Goal: Task Accomplishment & Management: Use online tool/utility

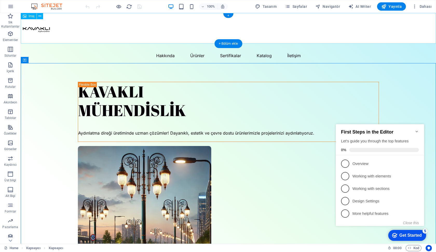
click at [348, 25] on figure at bounding box center [229, 28] width 416 height 31
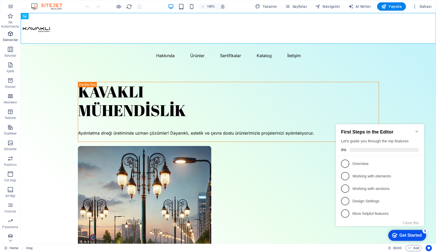
click at [10, 35] on icon "button" at bounding box center [10, 34] width 6 height 6
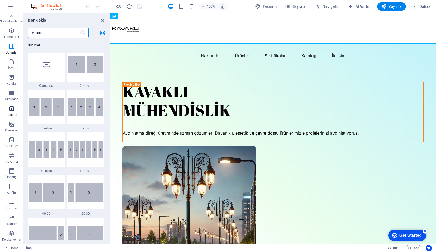
scroll to position [3, 0]
click at [11, 107] on icon "button" at bounding box center [12, 108] width 6 height 6
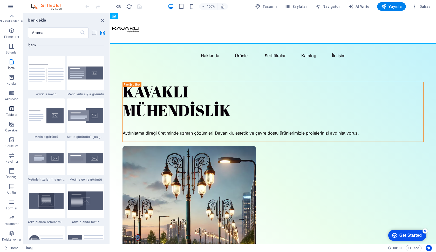
click at [11, 107] on icon "button" at bounding box center [12, 108] width 6 height 6
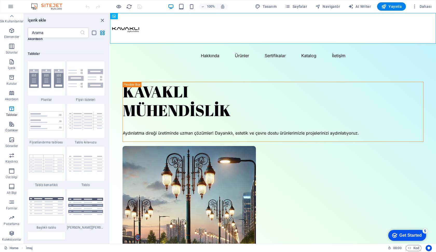
scroll to position [1799, 0]
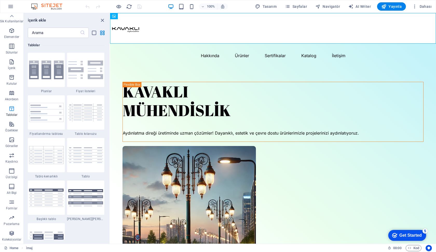
click at [11, 110] on icon "button" at bounding box center [12, 108] width 6 height 6
click at [13, 180] on p "Üst bilgi" at bounding box center [12, 180] width 12 height 4
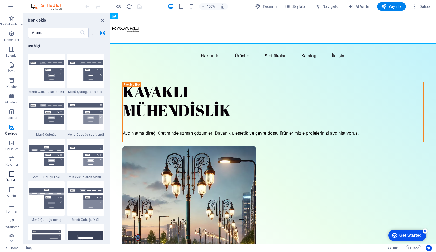
scroll to position [3129, 0]
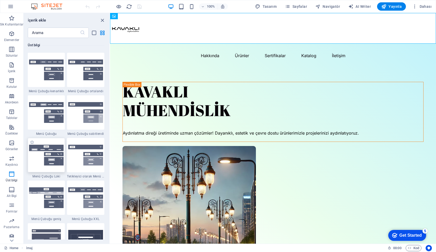
click at [41, 147] on img at bounding box center [46, 155] width 35 height 21
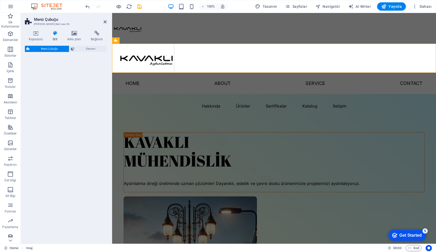
select select "rem"
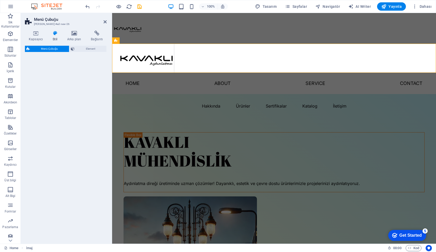
select select "rem"
select select "preset-menu-v2-loki"
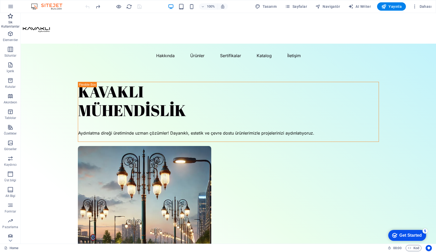
click at [9, 18] on icon "button" at bounding box center [10, 16] width 6 height 6
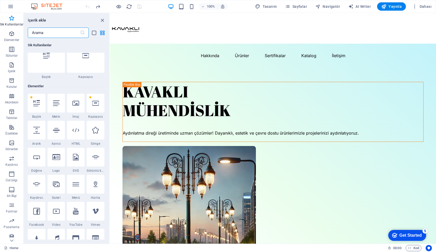
scroll to position [16, 0]
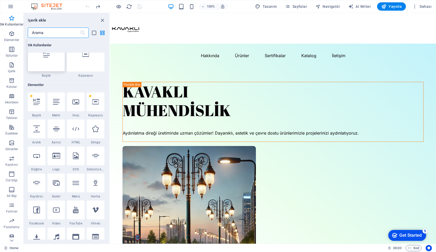
click at [48, 61] on div at bounding box center [46, 54] width 37 height 34
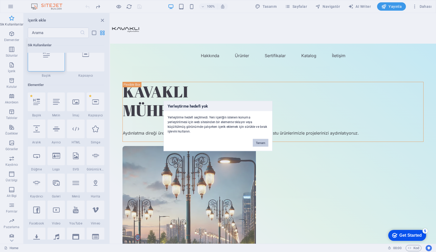
click at [261, 142] on button "Tamam" at bounding box center [261, 143] width 16 height 8
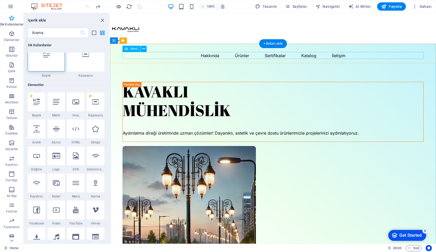
click at [242, 55] on nav "Hakkında Ürünler Sertifikalar Katalog İletişim" at bounding box center [273, 55] width 301 height 7
click at [142, 51] on button at bounding box center [144, 49] width 6 height 6
click at [254, 57] on nav "Hakkında Ürünler Sertifikalar Katalog İletişim" at bounding box center [273, 55] width 301 height 7
click at [274, 55] on nav "Hakkında Ürünler Sertifikalar Katalog İletişim" at bounding box center [273, 55] width 301 height 7
click at [269, 55] on nav "Hakkında Ürünler Sertifikalar Katalog İletişim" at bounding box center [273, 55] width 301 height 7
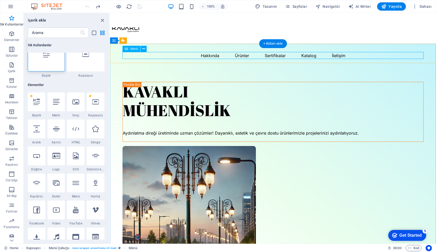
click at [278, 55] on nav "Hakkında Ürünler Sertifikalar Katalog İletişim" at bounding box center [273, 55] width 301 height 7
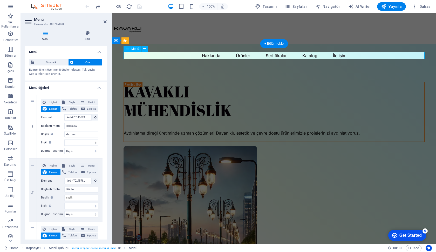
click at [293, 56] on nav "Hakkında Ürünler Sertifikalar Katalog İletişim" at bounding box center [274, 55] width 301 height 7
click at [282, 54] on nav "Hakkında Ürünler Sertifikalar Katalog İletişim" at bounding box center [274, 55] width 301 height 7
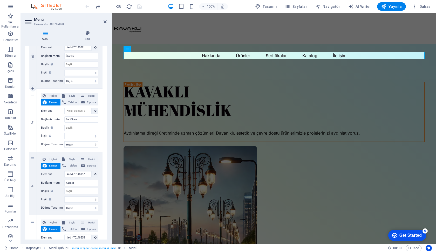
scroll to position [177, 0]
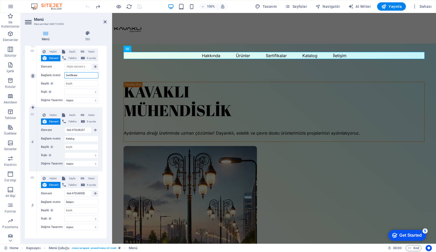
drag, startPoint x: 82, startPoint y: 75, endPoint x: 46, endPoint y: 73, distance: 35.9
click at [46, 73] on div "Bağlantı metni Sertifikalar" at bounding box center [69, 75] width 57 height 6
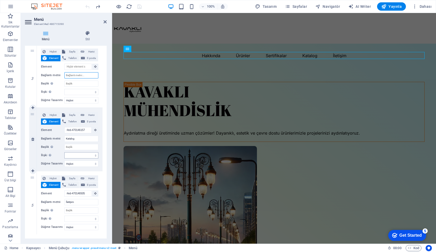
select select
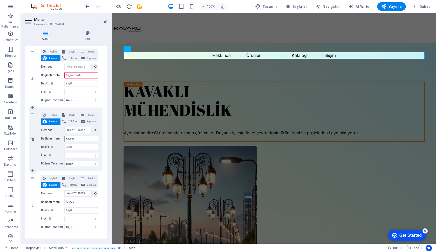
scroll to position [0, 0]
drag, startPoint x: 79, startPoint y: 137, endPoint x: 49, endPoint y: 137, distance: 30.4
click at [49, 137] on div "Bağlantı metni Katalog" at bounding box center [69, 139] width 57 height 6
select select
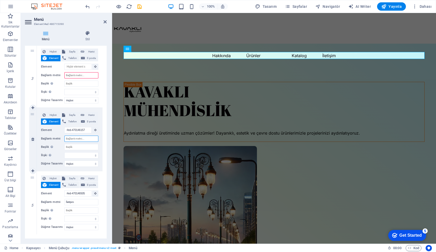
select select
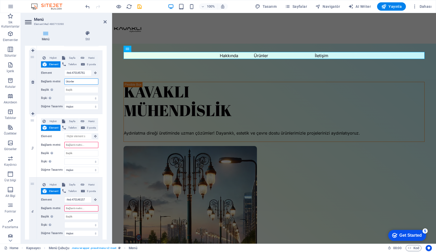
drag, startPoint x: 80, startPoint y: 82, endPoint x: 48, endPoint y: 82, distance: 31.7
click at [48, 82] on div "Bağlantı metni Ürünler" at bounding box center [69, 81] width 57 height 6
select select
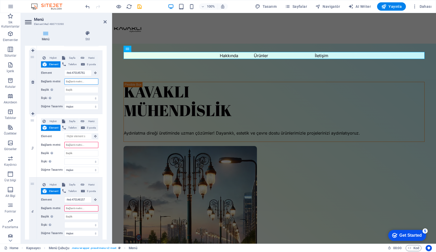
select select
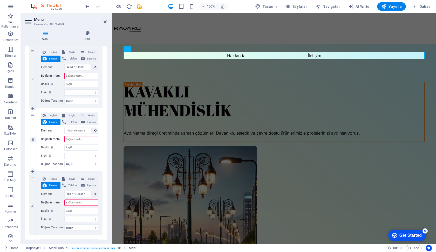
scroll to position [114, 0]
select select
type input "Ürünler"
select select
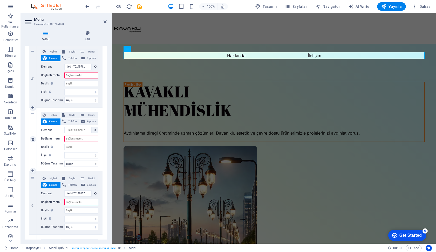
select select
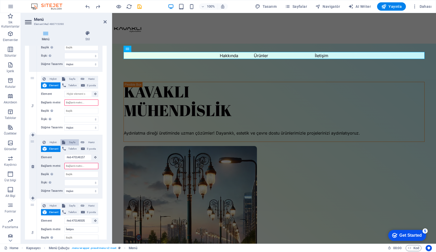
scroll to position [150, 0]
click at [34, 167] on icon at bounding box center [32, 167] width 3 height 4
select select
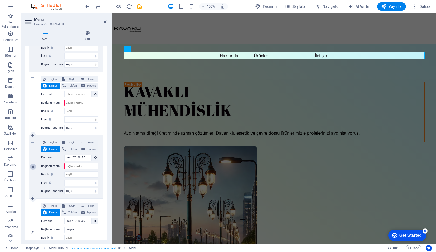
type input "#ed-470146505"
type input "İletişim"
select select
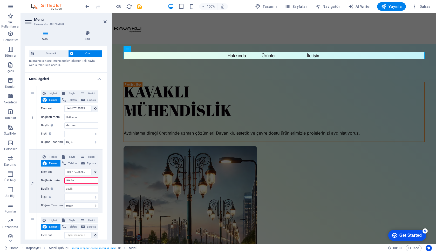
scroll to position [0, 0]
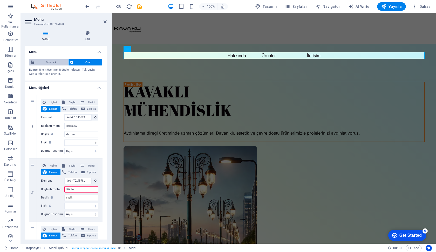
click at [59, 62] on span "Otomatik" at bounding box center [50, 62] width 31 height 6
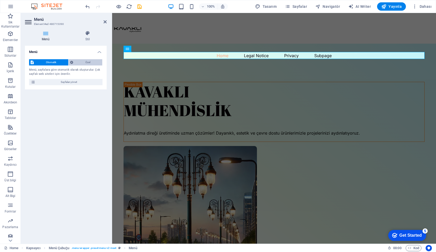
click at [80, 60] on span "Özel" at bounding box center [88, 62] width 26 height 6
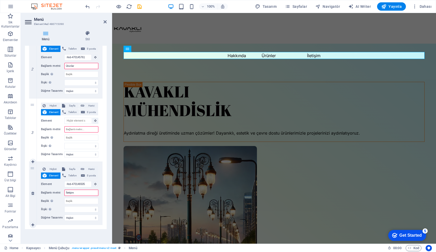
scroll to position [123, 0]
click at [54, 235] on div "Menü Otomatik Özel Bu menü için özel menü öğeleri oluştur. Tek sayfalı web site…" at bounding box center [66, 143] width 82 height 194
click at [31, 223] on icon at bounding box center [32, 225] width 3 height 4
select select
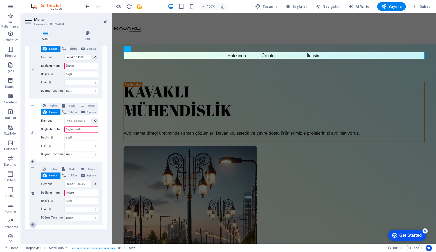
select select
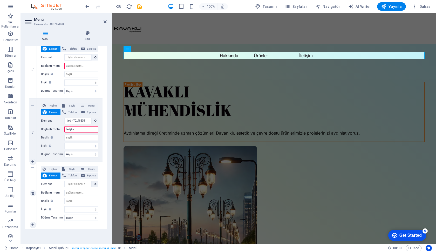
scroll to position [187, 0]
click at [78, 192] on input "Bağlantı metni" at bounding box center [81, 193] width 34 height 6
click at [78, 188] on div "Hiçbiri Sayfa Harici Element Telefon E-posta Sayfa Home Legal Notice Privacy Su…" at bounding box center [69, 189] width 57 height 47
click at [78, 186] on input "Element" at bounding box center [77, 184] width 27 height 6
click at [83, 194] on input "Bağlantı metni" at bounding box center [81, 193] width 34 height 6
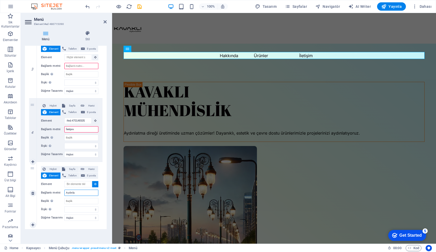
type input "[PERSON_NAME]"
select select
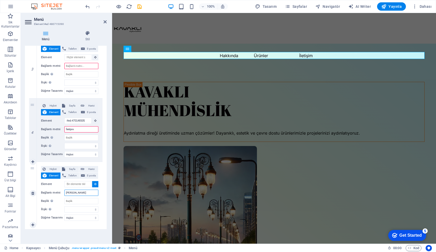
select select
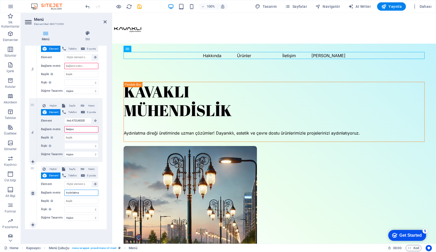
type input "Aydınlatma"
select select
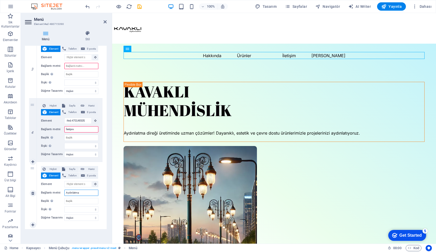
select select
type input "Aydınlatma Çözümleri"
select select
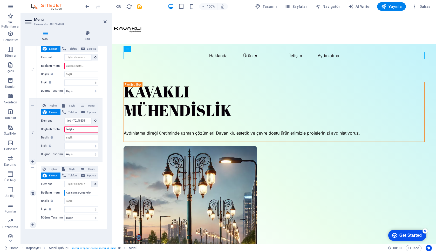
select select
type input "Aydınlatma Çözümleri"
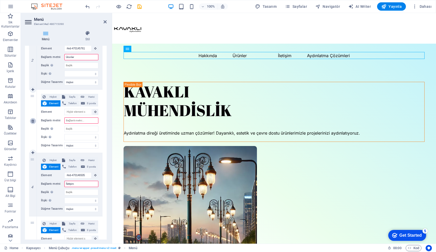
click at [33, 121] on icon at bounding box center [32, 121] width 3 height 4
select select
type input "#ed-470146505"
type input "İletişim"
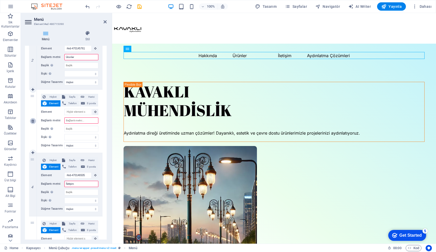
select select
type input "Aydınlatma Çözümleri"
select select
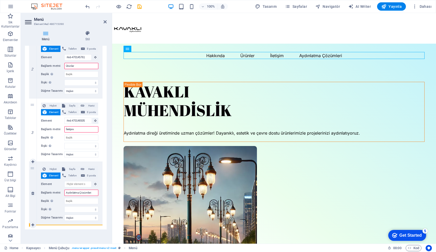
drag, startPoint x: 34, startPoint y: 105, endPoint x: 37, endPoint y: 211, distance: 105.8
click at [37, 211] on div "1 Hiçbiri Sayfa Harici Element Telefon E-posta Sayfa Home Legal Notice Privacy …" at bounding box center [66, 99] width 74 height 254
select select
type input "Aydınlatma Çözümleri"
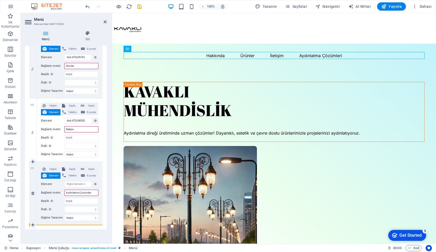
select select
type input "#ed-470146505"
type input "İletişim"
select select
click at [106, 21] on icon at bounding box center [105, 22] width 3 height 4
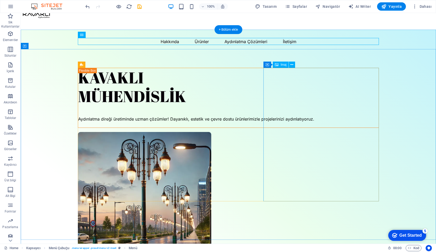
scroll to position [14, 0]
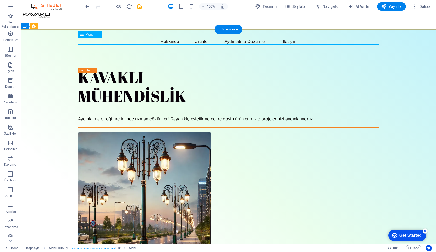
click at [208, 43] on nav "Hakkında Ürünler Aydınlatma Çözümleri İletişim" at bounding box center [228, 41] width 301 height 7
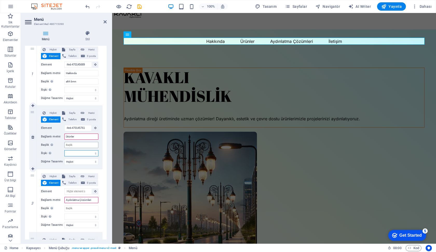
drag, startPoint x: 80, startPoint y: 151, endPoint x: 87, endPoint y: 146, distance: 8.5
click at [87, 146] on div "Hiçbiri Sayfa Harici Element Telefon E-posta Sayfa Home Legal Notice Privacy Su…" at bounding box center [69, 133] width 57 height 47
click at [87, 146] on input "Başlık Ek bağlantı tanımının bağlantı metniyle aynı olmaması gerekir. Başlık, g…" at bounding box center [81, 145] width 34 height 6
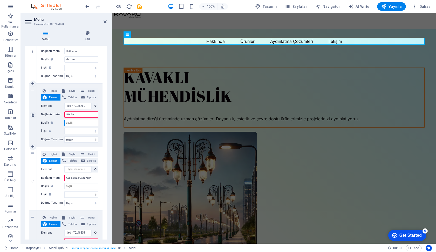
scroll to position [74, 0]
click at [107, 71] on div "Menü Stil Menü Otomatik Özel Bu menü için özel menü öğeleri oluştur. Tek sayfal…" at bounding box center [66, 135] width 90 height 217
click at [401, 5] on span "Yayınla" at bounding box center [392, 6] width 21 height 5
